Goal: Task Accomplishment & Management: Complete application form

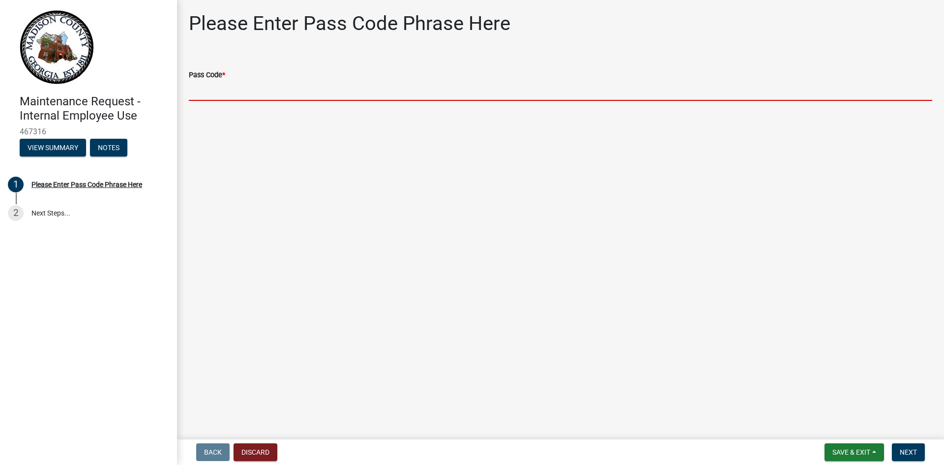
click at [239, 99] on input "Pass Code *" at bounding box center [560, 91] width 743 height 20
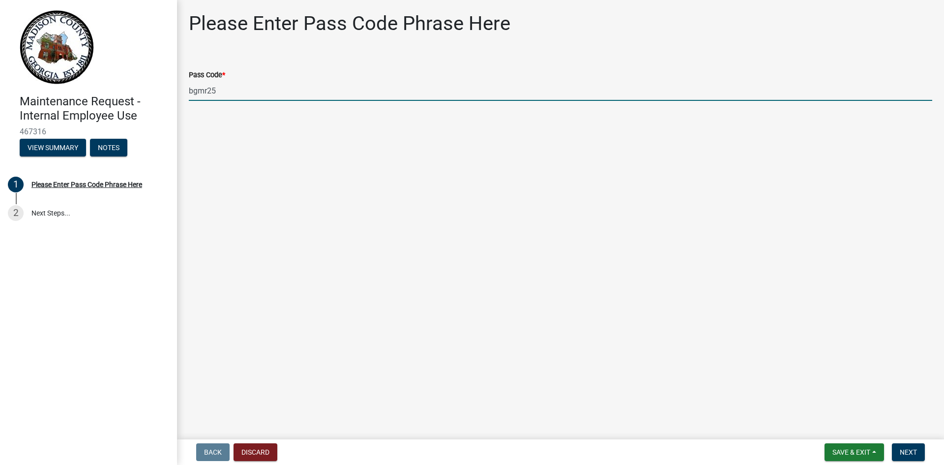
type input "bgmr25"
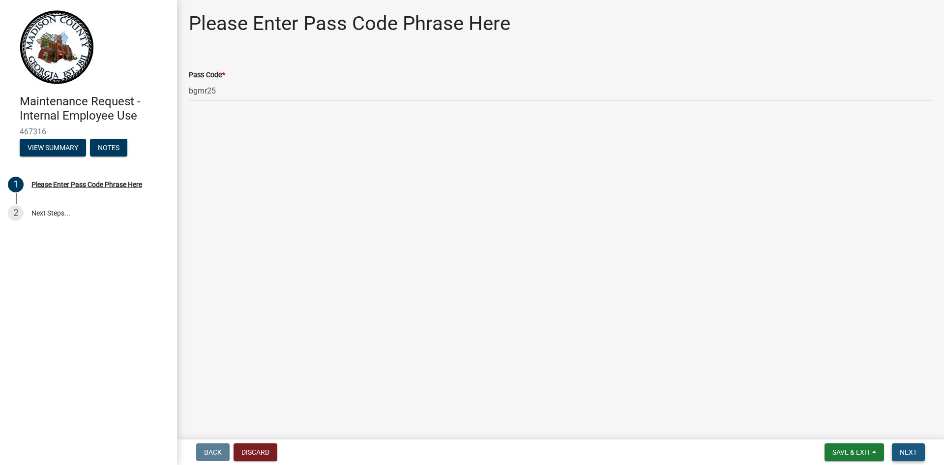
click at [904, 450] on span "Next" at bounding box center [908, 452] width 17 height 8
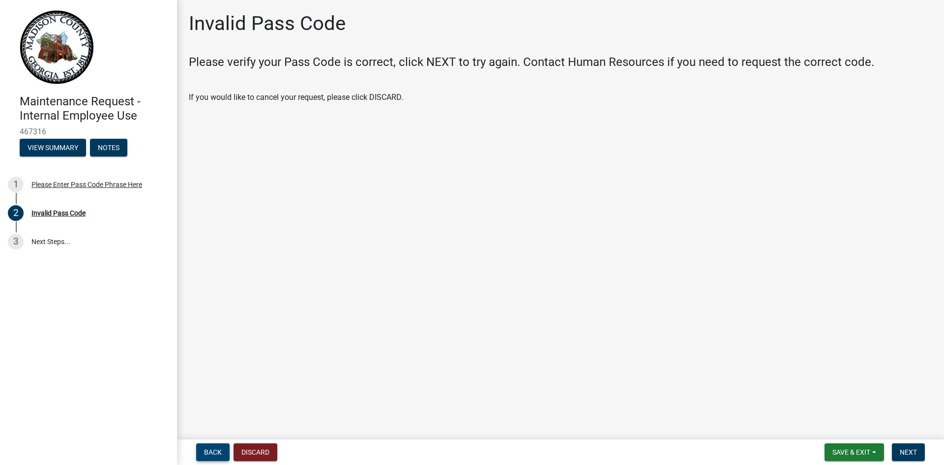
click at [206, 453] on span "Back" at bounding box center [213, 452] width 18 height 8
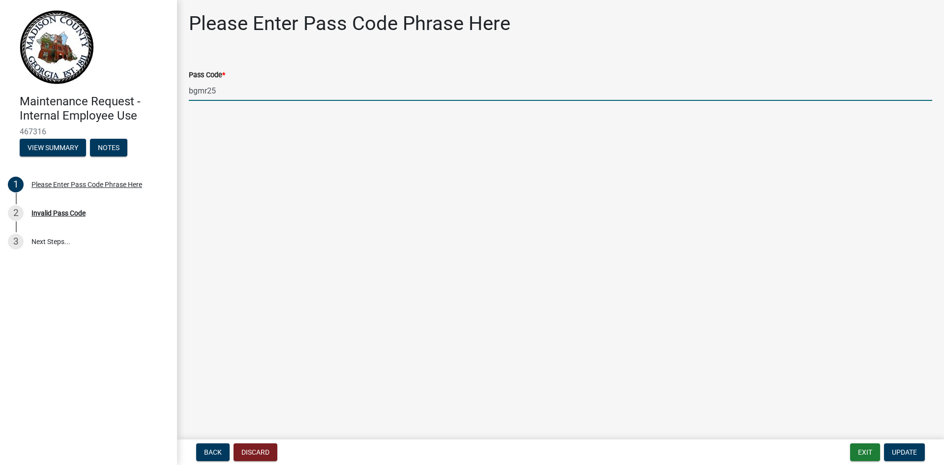
drag, startPoint x: 227, startPoint y: 87, endPoint x: 118, endPoint y: 87, distance: 108.7
click at [118, 87] on div "Maintenance Request - Internal Employee Use 467316 View Summary Notes 1 Please …" at bounding box center [472, 232] width 944 height 465
type input "bgmr2025"
click at [910, 452] on span "Update" at bounding box center [904, 452] width 25 height 8
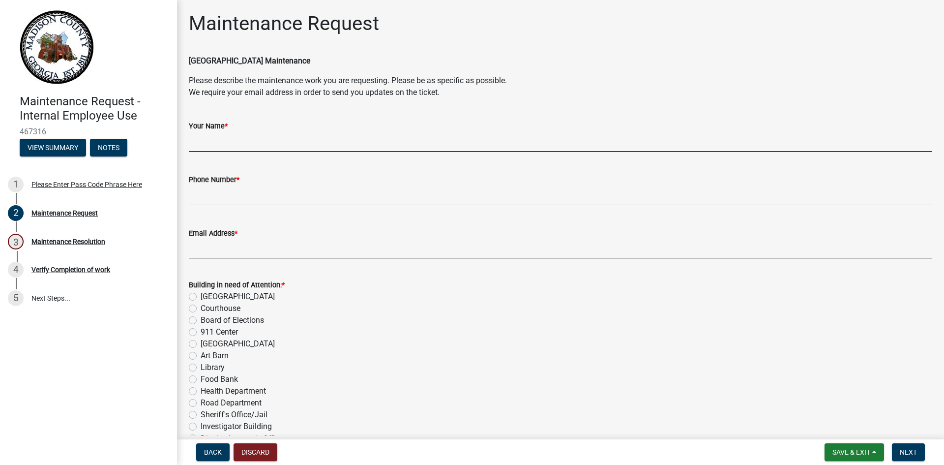
click at [222, 148] on input "Your Name *" at bounding box center [560, 142] width 743 height 20
type input "[PERSON_NAME]"
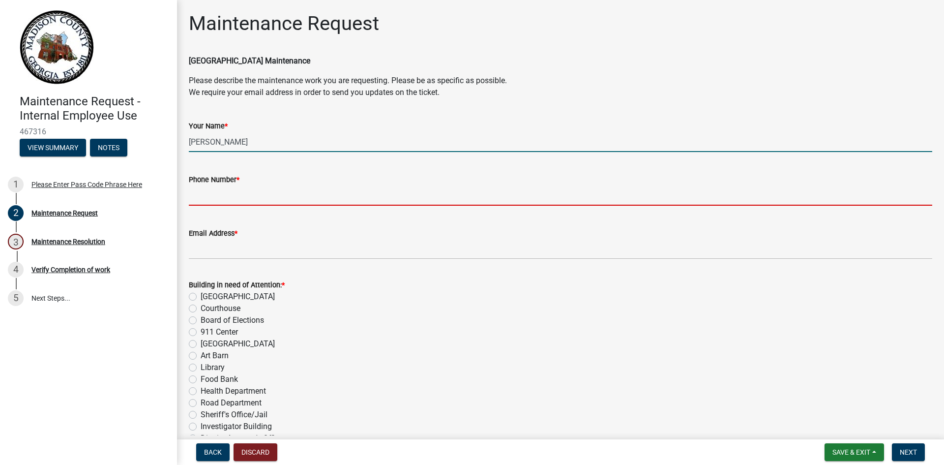
type input "7067955597"
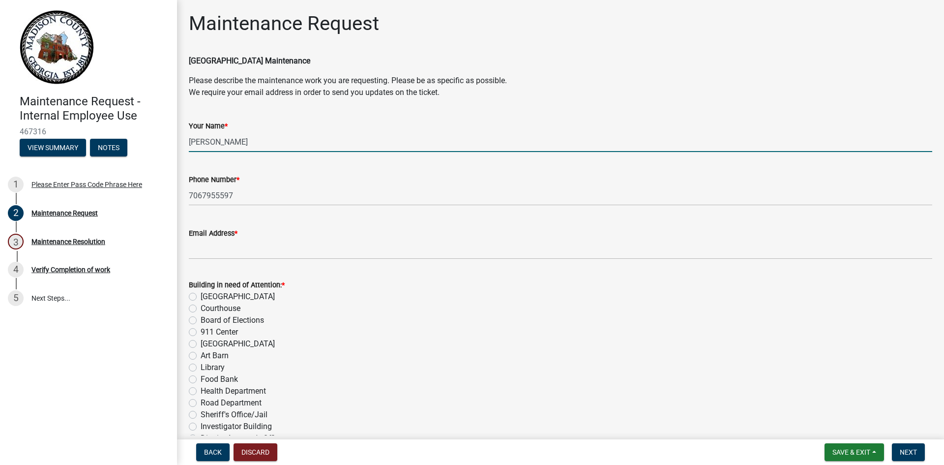
type input "[EMAIL_ADDRESS][DOMAIN_NAME]"
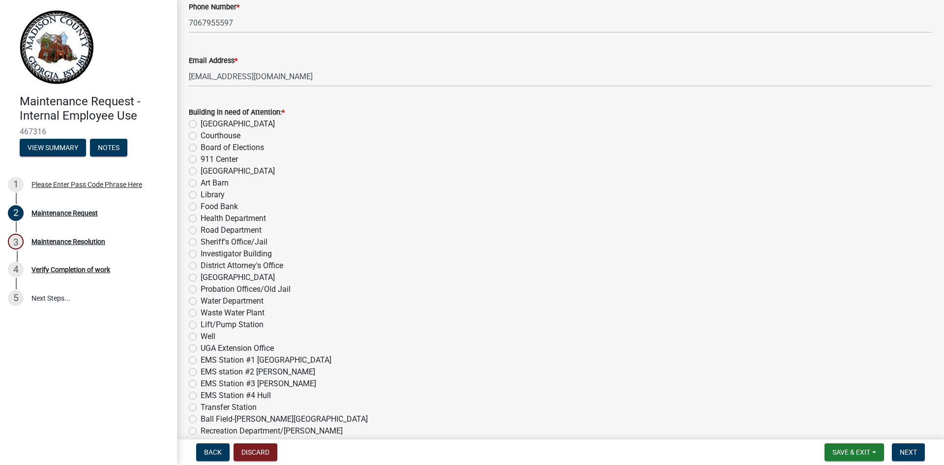
scroll to position [246, 0]
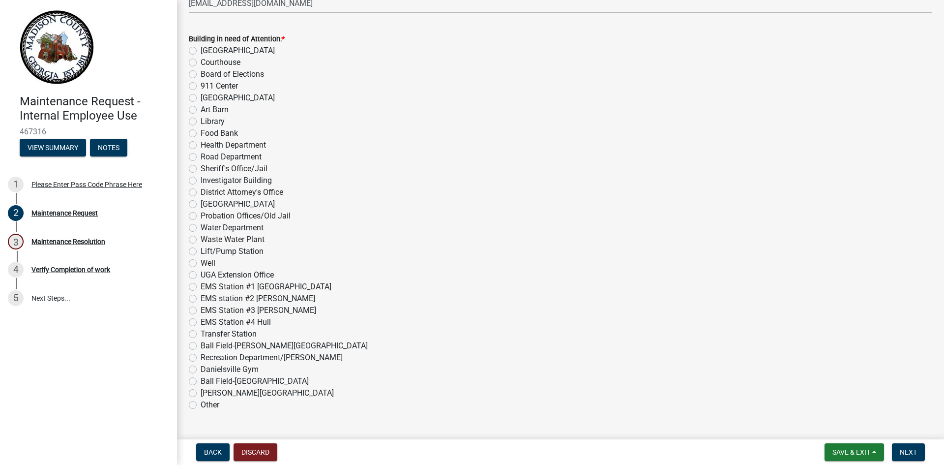
click at [201, 120] on label "Library" at bounding box center [213, 122] width 24 height 12
click at [201, 120] on input "Library" at bounding box center [204, 119] width 6 height 6
radio input "true"
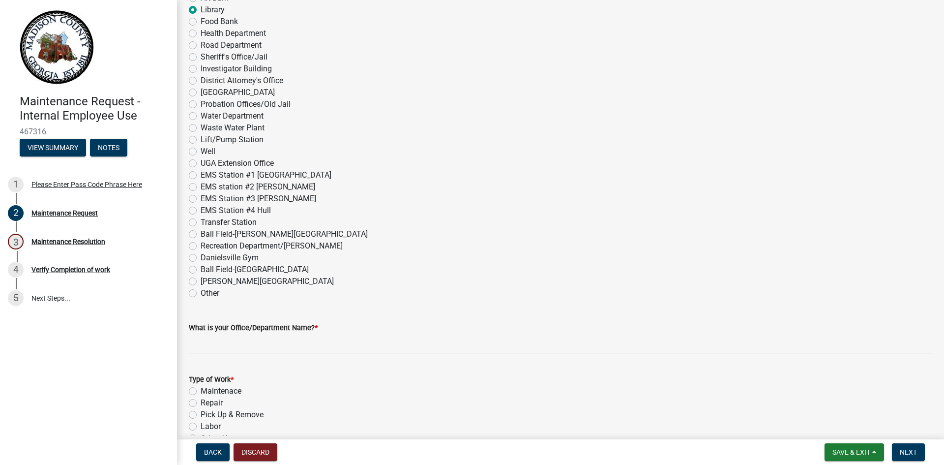
scroll to position [393, 0]
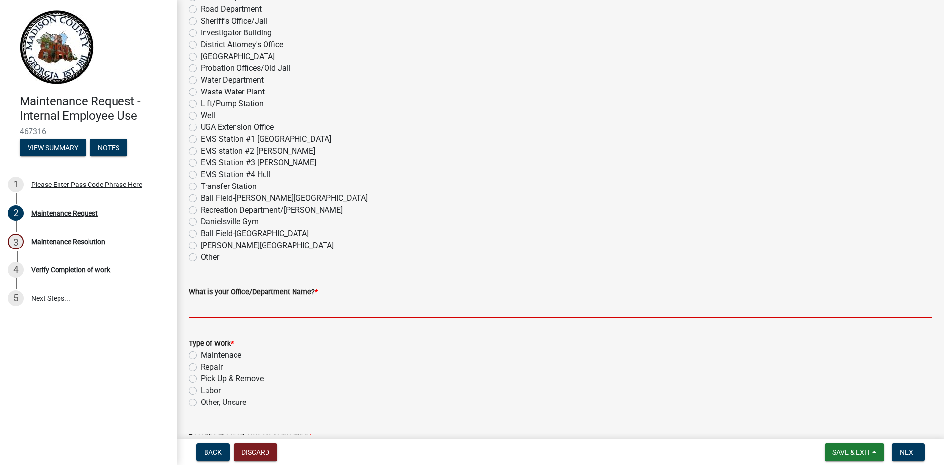
click at [273, 312] on input "What is your Office/Department Name? *" at bounding box center [560, 307] width 743 height 20
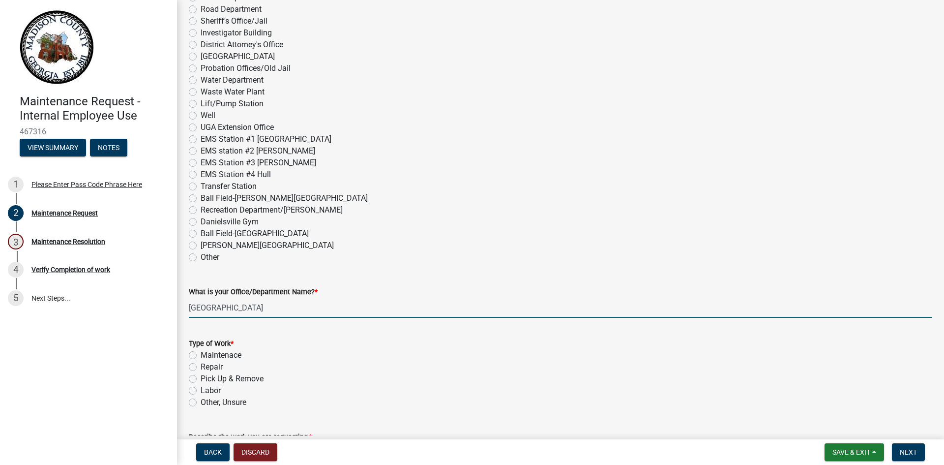
scroll to position [492, 0]
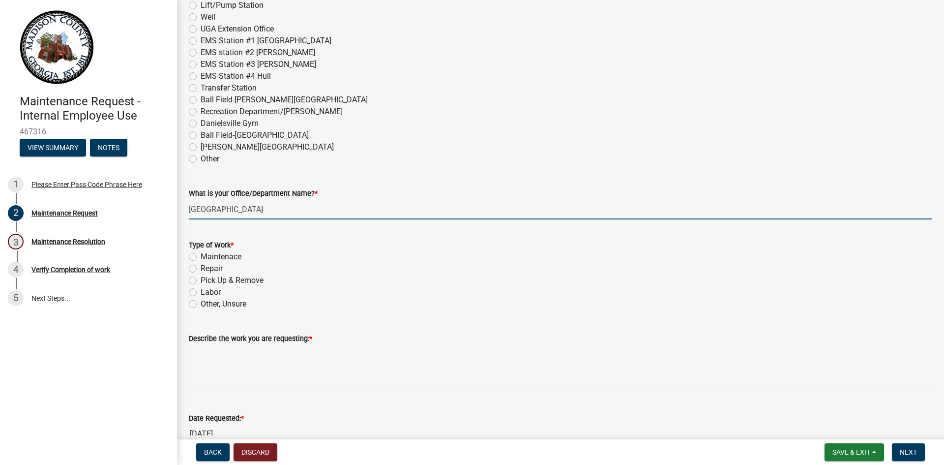
type input "[GEOGRAPHIC_DATA]"
click at [201, 302] on label "Other, Unsure" at bounding box center [224, 304] width 46 height 12
click at [201, 302] on input "Other, Unsure" at bounding box center [204, 301] width 6 height 6
radio input "true"
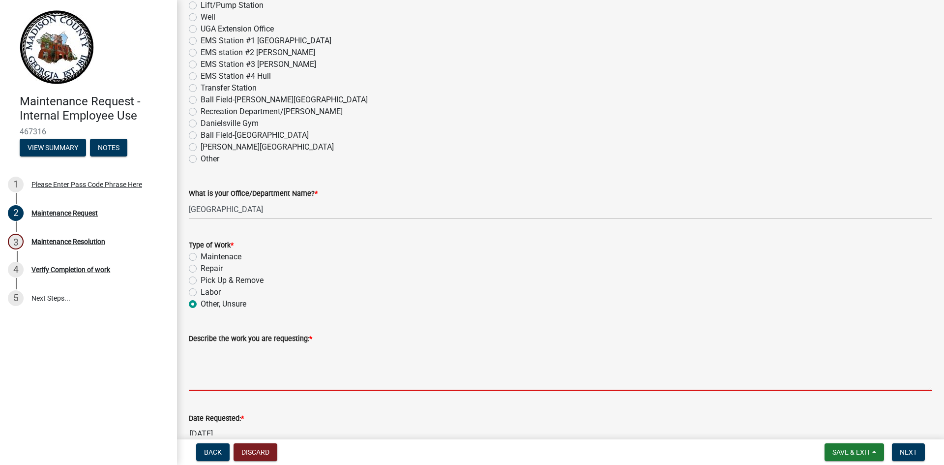
click at [206, 377] on textarea "Describe the work you are requesting: *" at bounding box center [560, 367] width 743 height 46
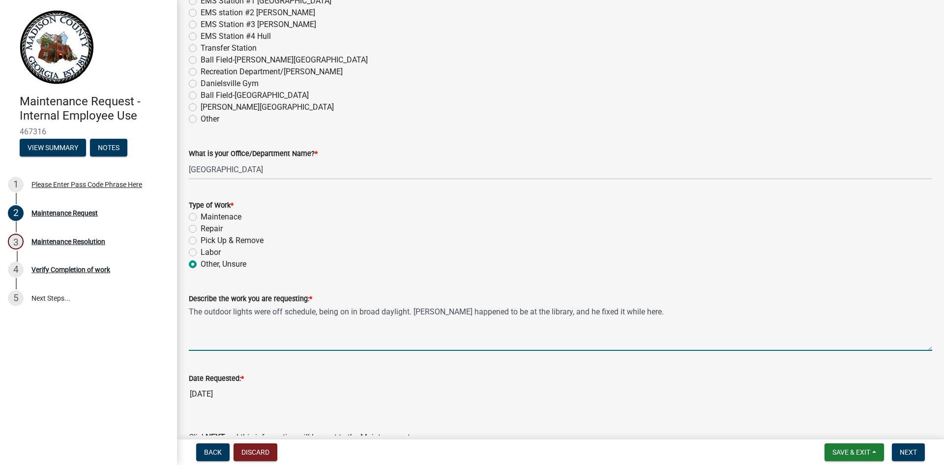
scroll to position [586, 0]
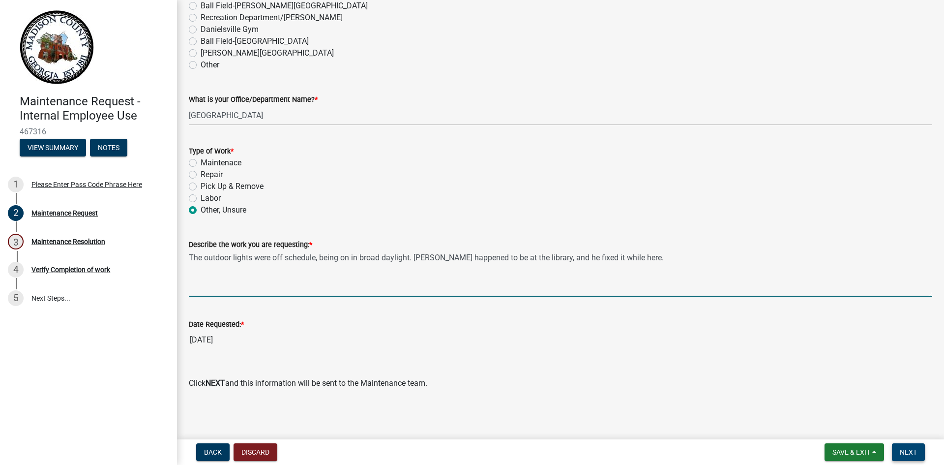
type textarea "The outdoor lights were off schedule, being on in broad daylight. Alan happened…"
click at [916, 453] on span "Next" at bounding box center [908, 452] width 17 height 8
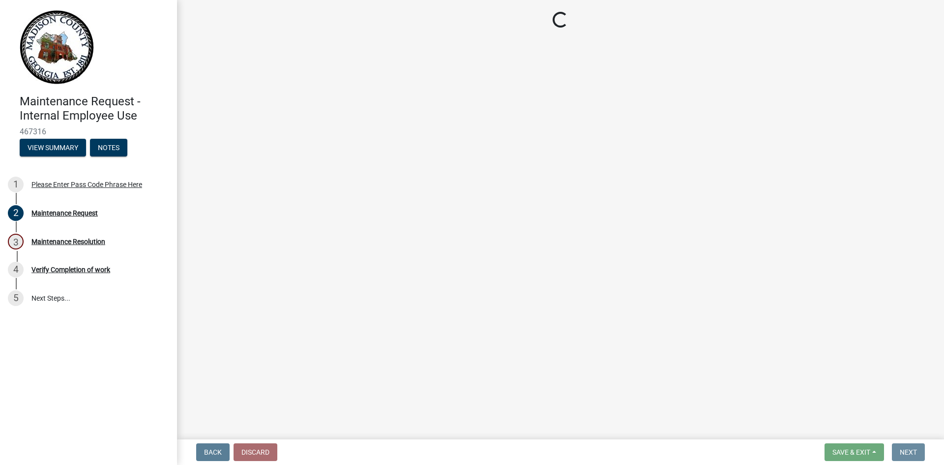
scroll to position [0, 0]
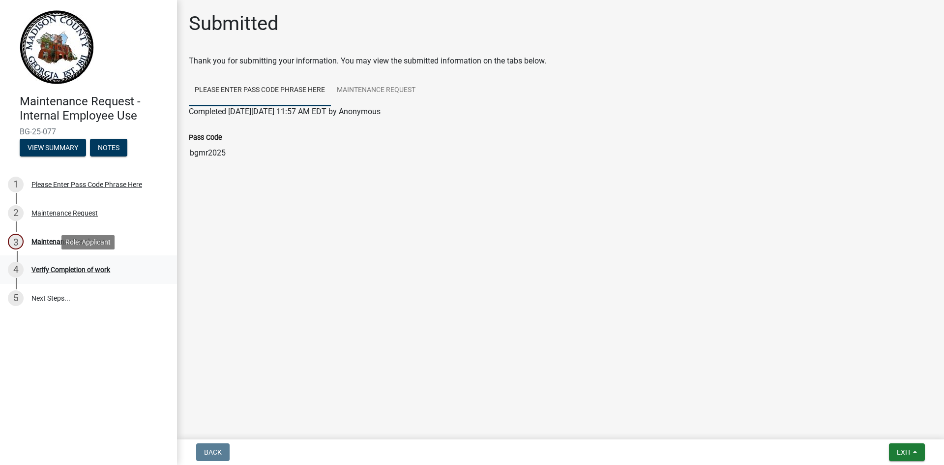
click at [57, 268] on div "Verify Completion of work" at bounding box center [70, 269] width 79 height 7
click at [908, 450] on span "Exit" at bounding box center [904, 452] width 14 height 8
click at [892, 430] on button "Save & Exit" at bounding box center [885, 426] width 79 height 24
